Goal: Task Accomplishment & Management: Use online tool/utility

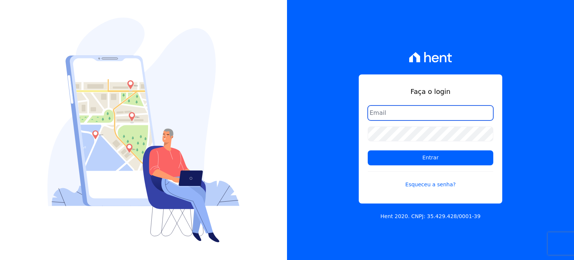
drag, startPoint x: 388, startPoint y: 118, endPoint x: 385, endPoint y: 115, distance: 4.8
click at [388, 118] on input "email" at bounding box center [429, 112] width 125 height 15
paste input "[PERSON_NAME][EMAIL_ADDRESS][PERSON_NAME][DOMAIN_NAME]"
click at [371, 111] on input "[PERSON_NAME][EMAIL_ADDRESS][PERSON_NAME][DOMAIN_NAME]" at bounding box center [429, 112] width 125 height 15
type input "[PERSON_NAME][EMAIL_ADDRESS][PERSON_NAME][DOMAIN_NAME]"
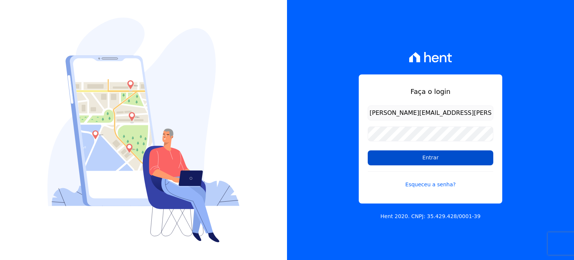
click at [406, 156] on input "Entrar" at bounding box center [429, 157] width 125 height 15
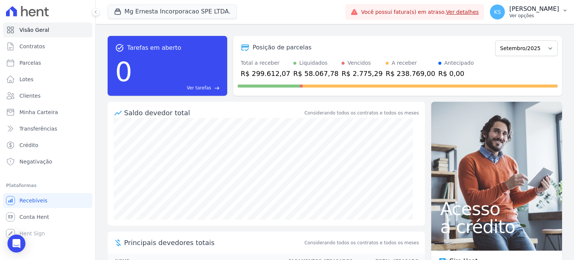
click at [539, 18] on p "Ver opções" at bounding box center [534, 16] width 50 height 6
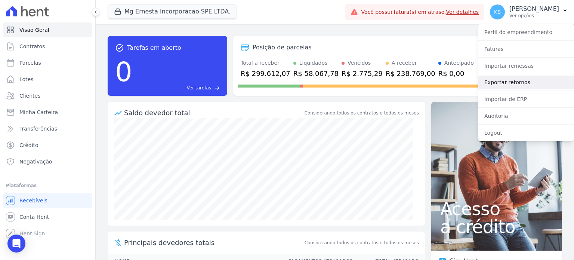
click at [517, 82] on link "Exportar retornos" at bounding box center [526, 81] width 96 height 13
